Goal: Information Seeking & Learning: Learn about a topic

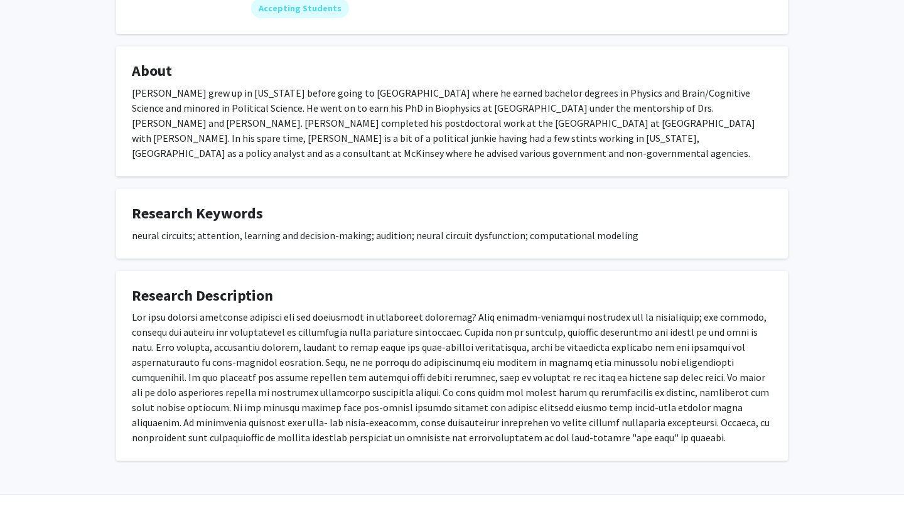
scroll to position [212, 0]
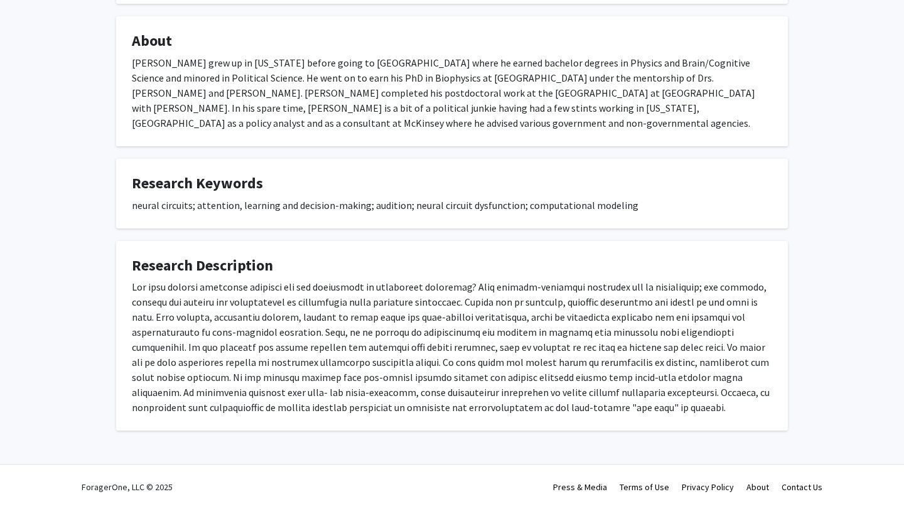
click at [347, 324] on div at bounding box center [452, 347] width 640 height 136
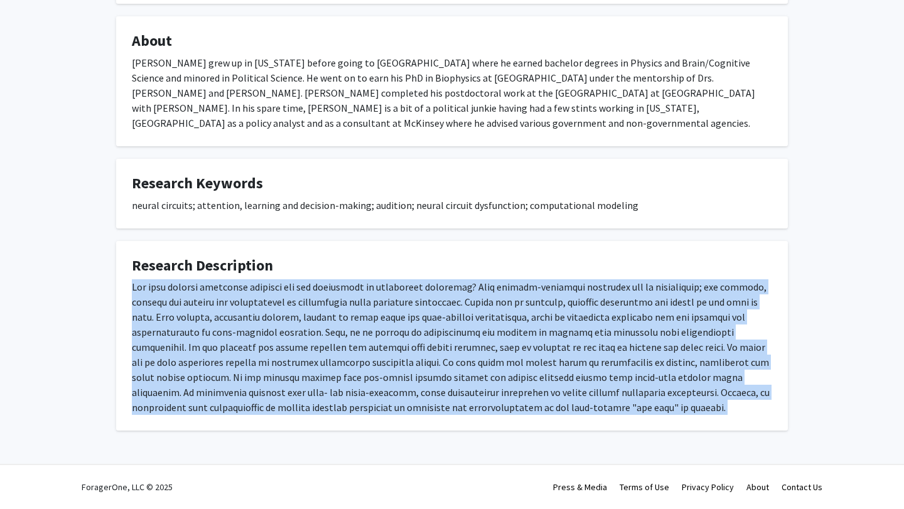
click at [347, 324] on div at bounding box center [452, 347] width 640 height 136
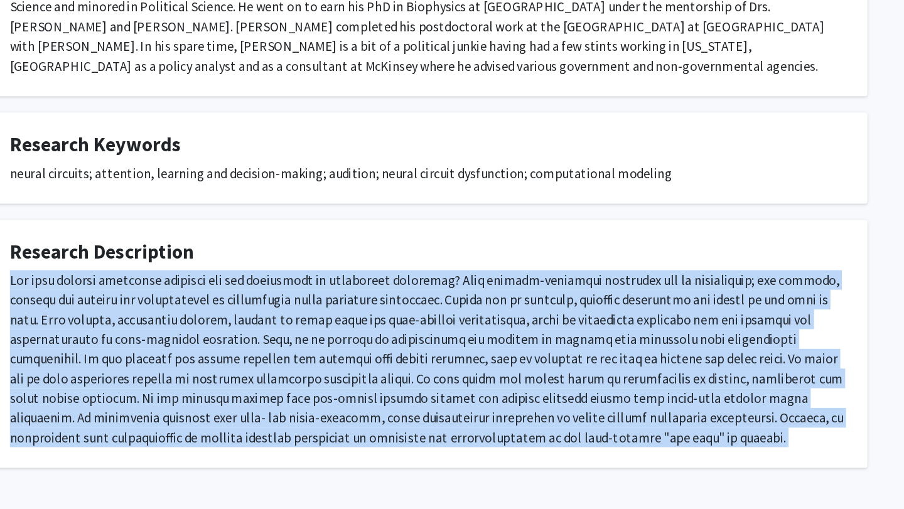
click at [398, 333] on div at bounding box center [452, 347] width 640 height 136
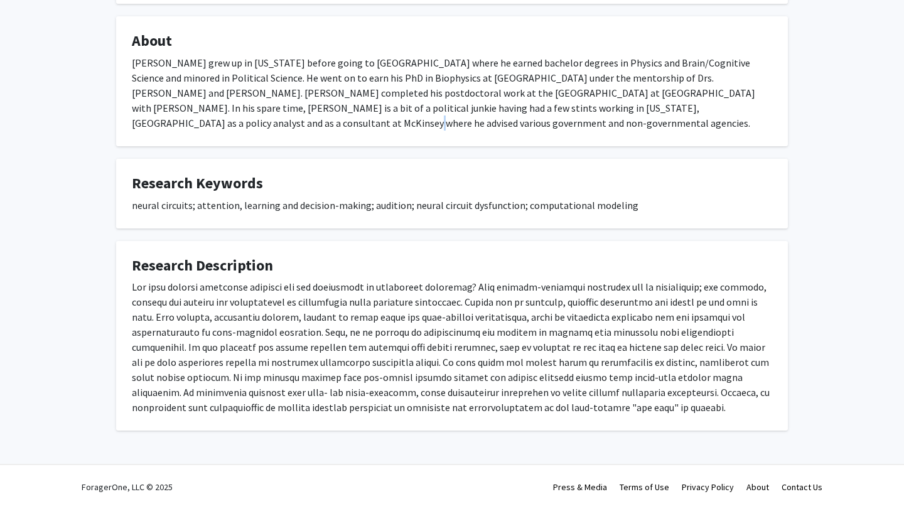
drag, startPoint x: 700, startPoint y: 116, endPoint x: 748, endPoint y: 112, distance: 48.5
click at [748, 112] on div "[PERSON_NAME] grew up in [US_STATE] before going to [GEOGRAPHIC_DATA] where he …" at bounding box center [452, 92] width 640 height 75
click at [747, 112] on div "[PERSON_NAME] grew up in [US_STATE] before going to [GEOGRAPHIC_DATA] where he …" at bounding box center [452, 92] width 640 height 75
click at [750, 111] on div "[PERSON_NAME] grew up in [US_STATE] before going to [GEOGRAPHIC_DATA] where he …" at bounding box center [452, 92] width 640 height 75
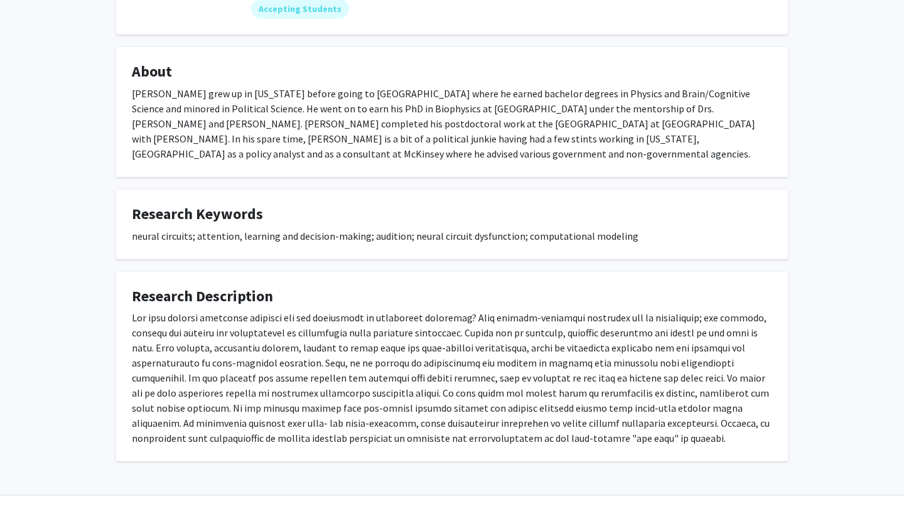
scroll to position [212, 0]
